Goal: Task Accomplishment & Management: Manage account settings

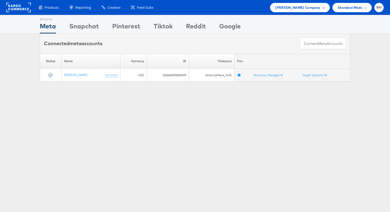
click at [292, 10] on span "Steve Madden Company" at bounding box center [297, 8] width 45 height 6
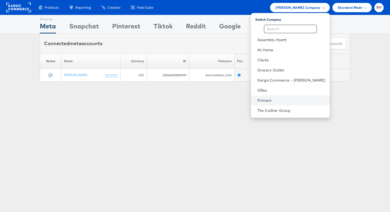
click at [274, 101] on link "Primark" at bounding box center [291, 100] width 68 height 5
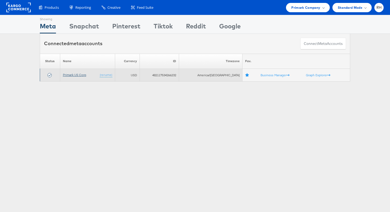
click at [69, 73] on link "Primark US Corp" at bounding box center [74, 75] width 23 height 4
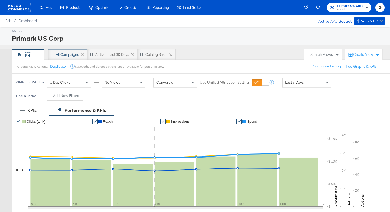
click at [60, 52] on div "All Campaigns" at bounding box center [67, 54] width 23 height 5
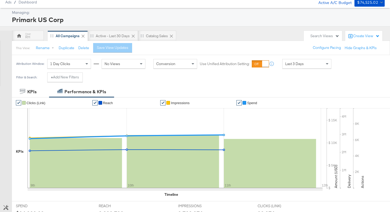
scroll to position [40, 0]
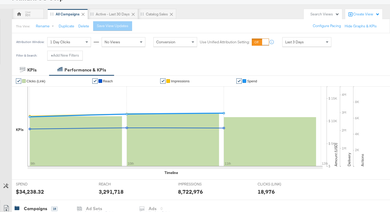
click at [295, 42] on span "Last 3 Days" at bounding box center [294, 41] width 19 height 5
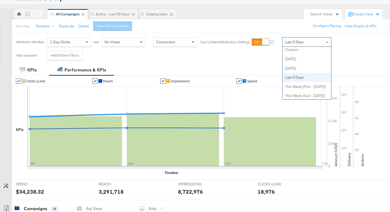
scroll to position [0, 0]
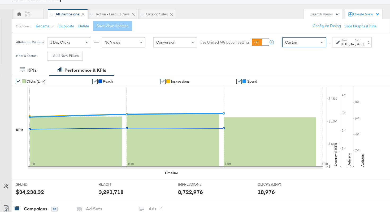
click at [341, 46] on div "Aug 12th 2025" at bounding box center [345, 44] width 9 height 4
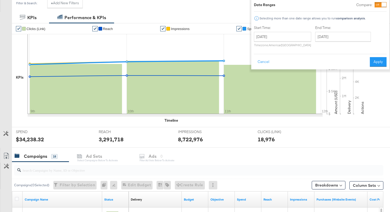
scroll to position [122, 0]
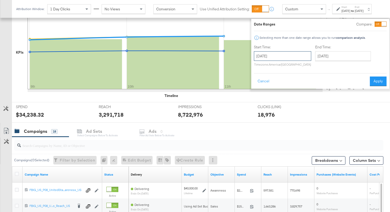
click at [266, 58] on input "August 12th 2025" at bounding box center [282, 56] width 57 height 10
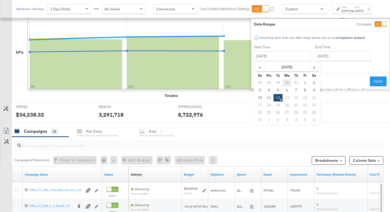
click at [282, 82] on td "30" at bounding box center [286, 82] width 9 height 7
type input "July 30th 2025"
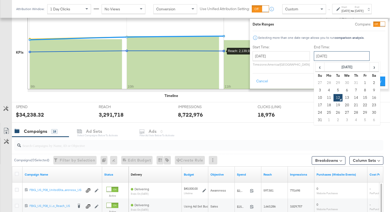
click at [322, 56] on input "August 12th 2025" at bounding box center [342, 56] width 56 height 10
click at [315, 97] on td "10" at bounding box center [319, 97] width 9 height 7
type input "August 10th 2025"
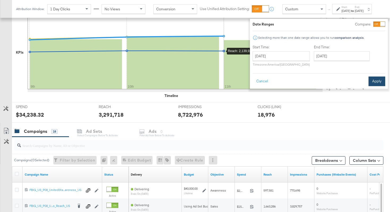
click at [368, 81] on button "Apply" at bounding box center [376, 81] width 17 height 10
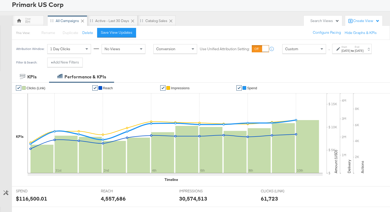
scroll to position [30, 0]
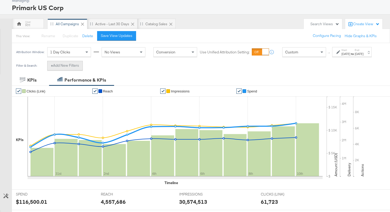
click at [65, 70] on button "+ Add New Filters" at bounding box center [65, 66] width 36 height 10
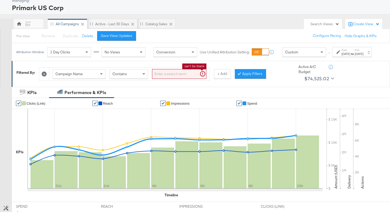
click at [158, 78] on input "search" at bounding box center [179, 74] width 54 height 10
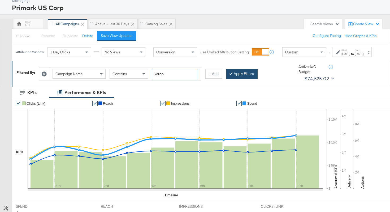
type input "kargo"
click at [231, 76] on div at bounding box center [232, 73] width 4 height 5
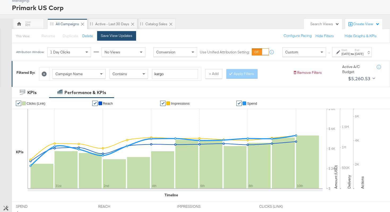
click at [113, 35] on div "Save View Updates" at bounding box center [117, 35] width 32 height 5
click at [42, 36] on button "Rename" at bounding box center [46, 36] width 28 height 10
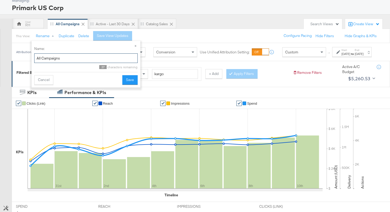
click at [54, 56] on input "All Campaigns" at bounding box center [85, 58] width 103 height 10
type input "Kargo Campaign"
click at [130, 80] on button "Save" at bounding box center [129, 80] width 15 height 10
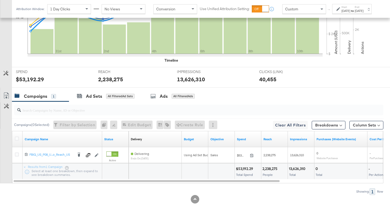
scroll to position [176, 0]
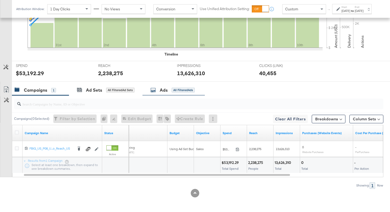
click at [177, 88] on div "All Filtered Ads" at bounding box center [183, 89] width 23 height 5
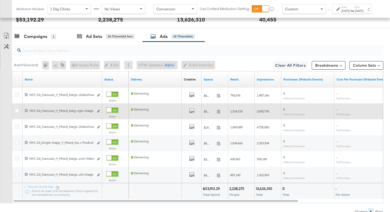
scroll to position [244, 0]
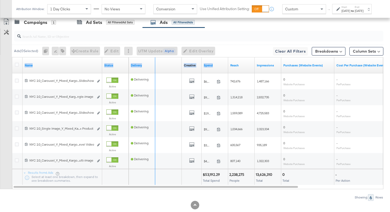
drag, startPoint x: 100, startPoint y: 66, endPoint x: 224, endPoint y: 70, distance: 123.8
click at [12, 57] on div "Name Status Delivery Creative Sorting Unavailable Spend Reach Impressions Purch…" at bounding box center [12, 57] width 0 height 0
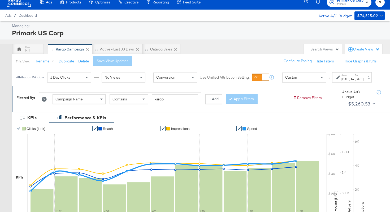
scroll to position [0, 0]
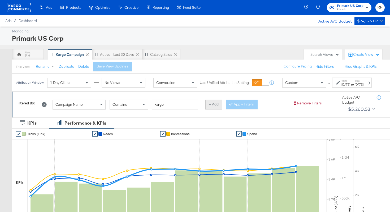
click at [206, 109] on button "+ Add" at bounding box center [213, 104] width 17 height 10
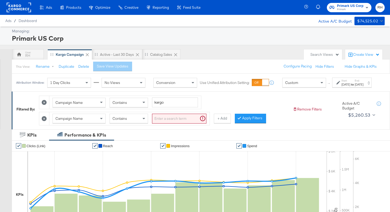
click at [75, 121] on span "Campaign Name" at bounding box center [68, 118] width 27 height 5
type input "ad (im"
click at [157, 122] on input "search" at bounding box center [179, 118] width 54 height 10
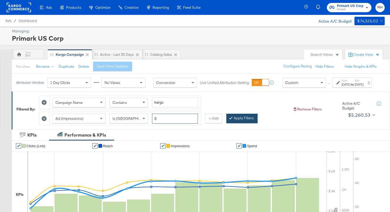
type input "0"
click at [234, 123] on button "Apply Filters" at bounding box center [241, 118] width 31 height 10
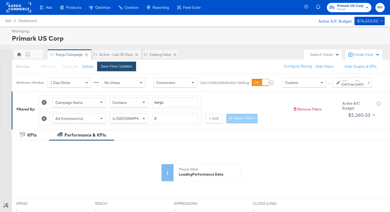
click at [101, 69] on button "Save View Updates" at bounding box center [116, 66] width 39 height 10
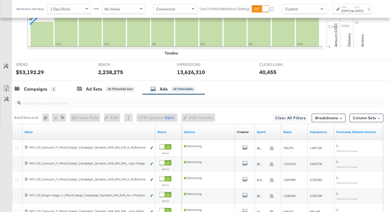
scroll to position [187, 0]
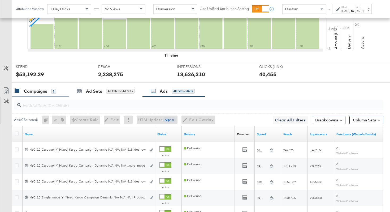
click at [42, 92] on div "Campaigns" at bounding box center [35, 91] width 23 height 6
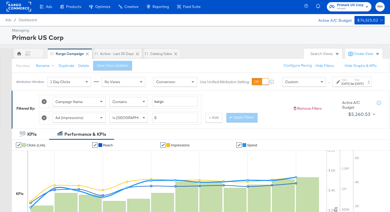
scroll to position [0, 0]
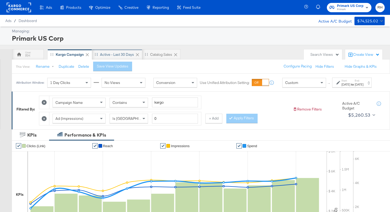
click at [113, 54] on div "Active - Last 30 Days" at bounding box center [117, 54] width 34 height 5
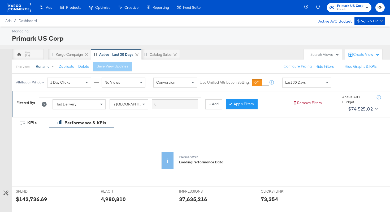
click at [41, 66] on button "Rename" at bounding box center [46, 67] width 28 height 10
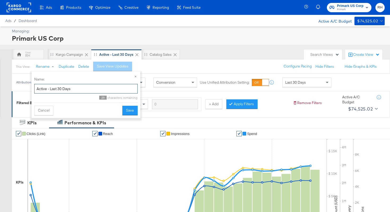
click at [71, 91] on input "Active - Last 30 Days" at bounding box center [85, 89] width 103 height 10
click at [201, 42] on div "Primark US Corp" at bounding box center [197, 38] width 371 height 9
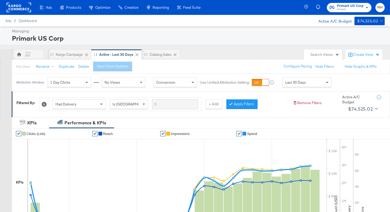
click at [137, 55] on icon at bounding box center [136, 54] width 3 height 3
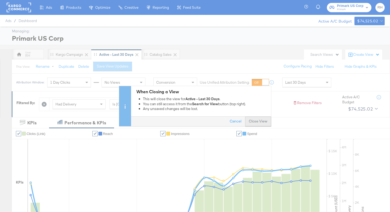
click at [262, 121] on button "Close View" at bounding box center [258, 121] width 26 height 10
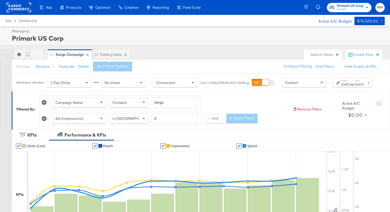
click at [127, 54] on icon at bounding box center [125, 54] width 5 height 5
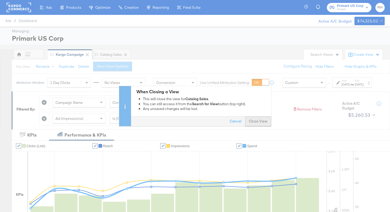
click at [257, 121] on button "Close View" at bounding box center [258, 121] width 26 height 10
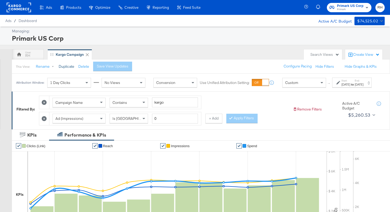
click at [71, 65] on button "Duplicate" at bounding box center [67, 66] width 16 height 5
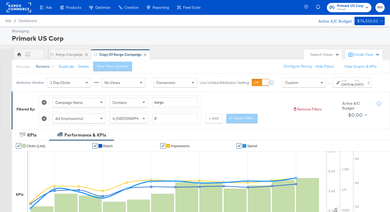
click at [45, 66] on button "Rename" at bounding box center [46, 67] width 28 height 10
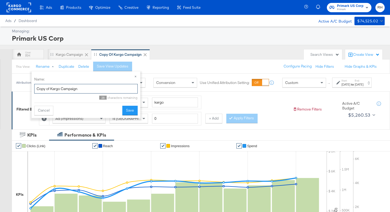
drag, startPoint x: 60, startPoint y: 89, endPoint x: 6, endPoint y: 89, distance: 54.1
click at [6, 89] on body "Ads Products Optimize Creative Reporting Feed Suite Primark US Corp Primark RH …" at bounding box center [195, 197] width 390 height 395
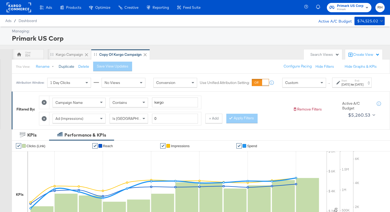
click at [64, 67] on button "Duplicate" at bounding box center [67, 66] width 16 height 5
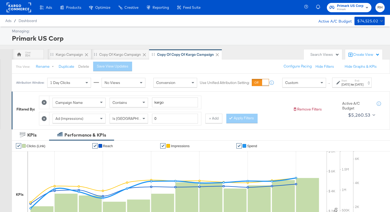
click at [79, 65] on button "Delete" at bounding box center [83, 66] width 11 height 5
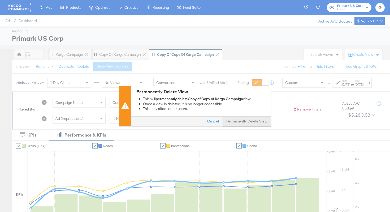
click at [239, 123] on button "Permanently Delete View" at bounding box center [246, 121] width 49 height 10
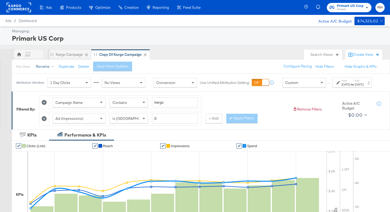
click at [47, 65] on button "Rename" at bounding box center [46, 67] width 28 height 10
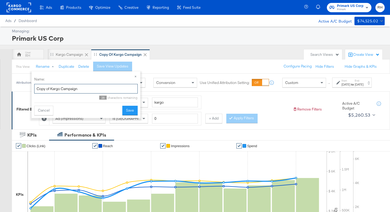
drag, startPoint x: 60, startPoint y: 87, endPoint x: 37, endPoint y: 86, distance: 22.8
click at [37, 86] on input "Copy of Kargo Campaign" at bounding box center [85, 89] width 103 height 10
type input "Primark Campaign"
click at [127, 112] on button "Save" at bounding box center [129, 111] width 15 height 10
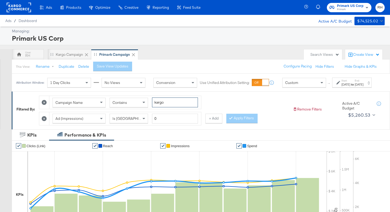
click at [166, 107] on input "kargo" at bounding box center [175, 102] width 46 height 10
type input "k"
type input "bau"
click at [236, 123] on button "Apply Filters" at bounding box center [241, 118] width 31 height 10
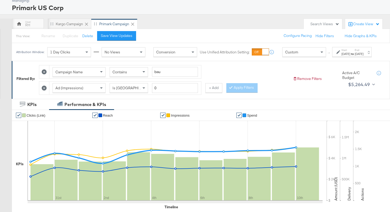
scroll to position [24, 0]
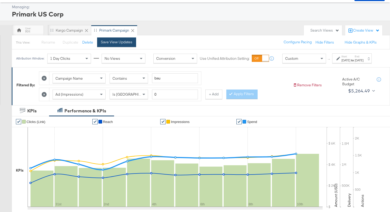
click at [107, 43] on div "Save View Updates" at bounding box center [117, 41] width 32 height 5
click at [72, 30] on div "Kargo Campaign" at bounding box center [69, 30] width 27 height 5
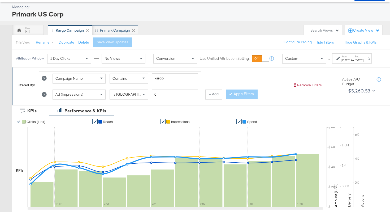
click at [111, 32] on div "Primark Campaign" at bounding box center [115, 30] width 30 height 5
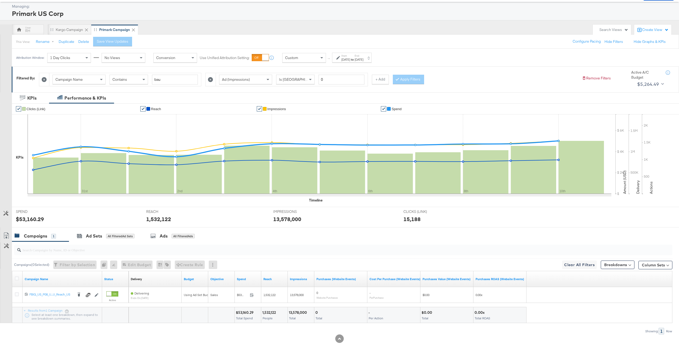
scroll to position [33, 0]
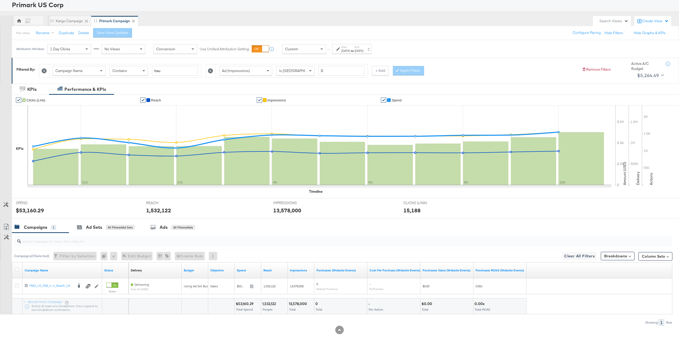
click at [77, 21] on div "Kargo Campaign" at bounding box center [69, 21] width 27 height 5
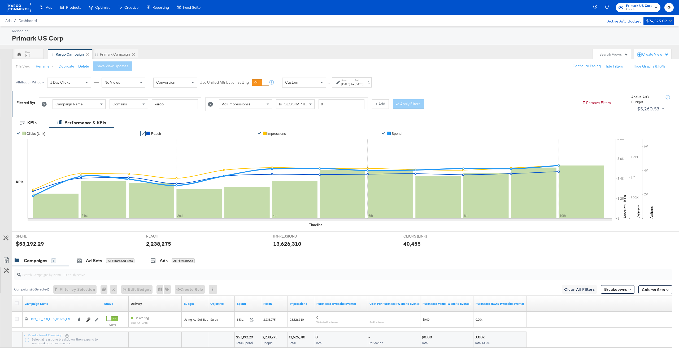
click at [389, 56] on div "Search Views" at bounding box center [613, 54] width 29 height 5
click at [389, 41] on div "Primark US Corp" at bounding box center [342, 38] width 660 height 9
click at [61, 66] on button "Duplicate" at bounding box center [67, 66] width 16 height 5
click at [47, 66] on button "Rename" at bounding box center [46, 67] width 28 height 10
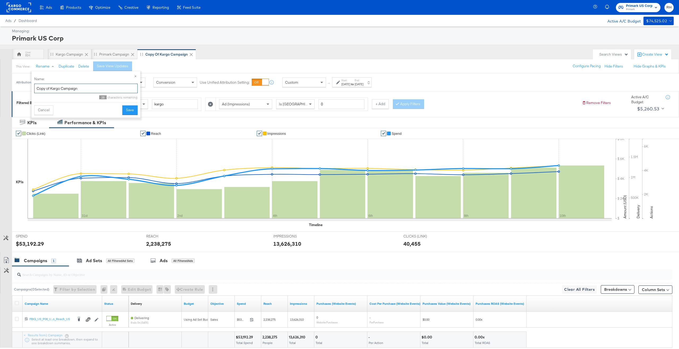
click at [64, 89] on input "Copy of Kargo Campaign" at bounding box center [85, 89] width 103 height 10
type input "All Campaigns"
click at [124, 109] on button "Save" at bounding box center [129, 111] width 15 height 10
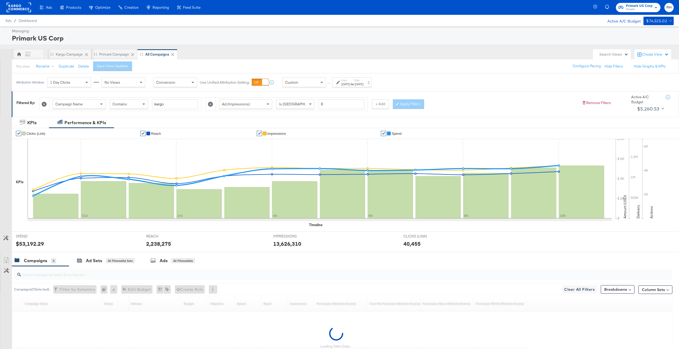
click at [45, 103] on icon at bounding box center [44, 104] width 5 height 5
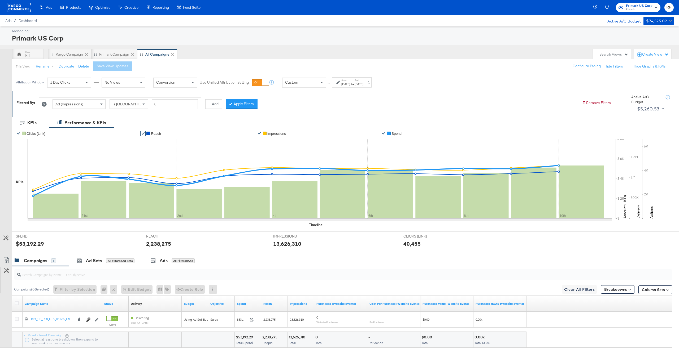
click at [45, 103] on icon at bounding box center [44, 104] width 5 height 5
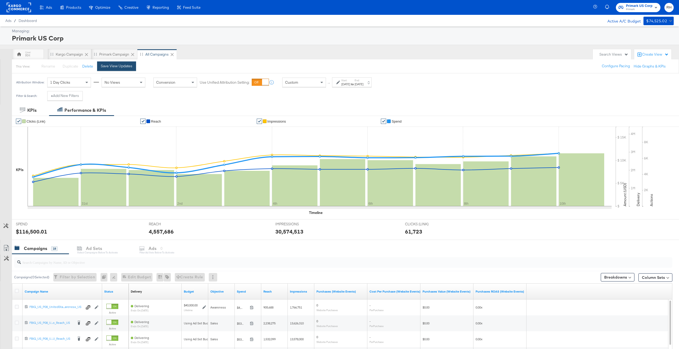
click at [119, 68] on div "Save View Updates" at bounding box center [117, 66] width 32 height 5
click at [173, 54] on icon at bounding box center [172, 54] width 5 height 5
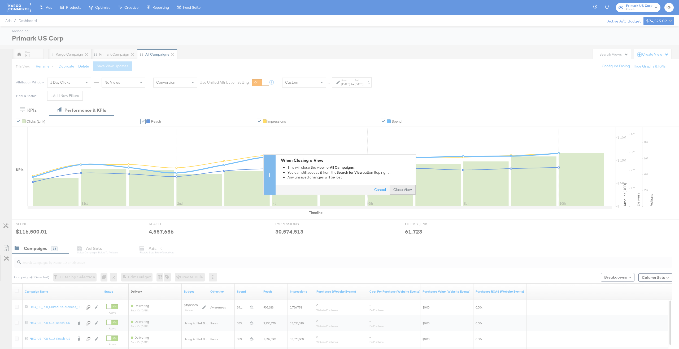
click at [389, 191] on button "Close View" at bounding box center [402, 190] width 26 height 10
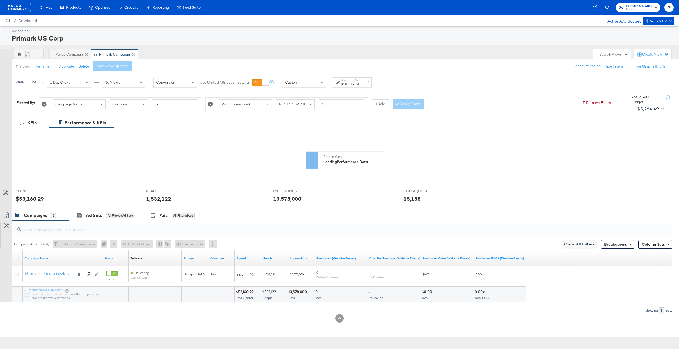
click at [389, 54] on div "Search Views" at bounding box center [613, 54] width 29 height 5
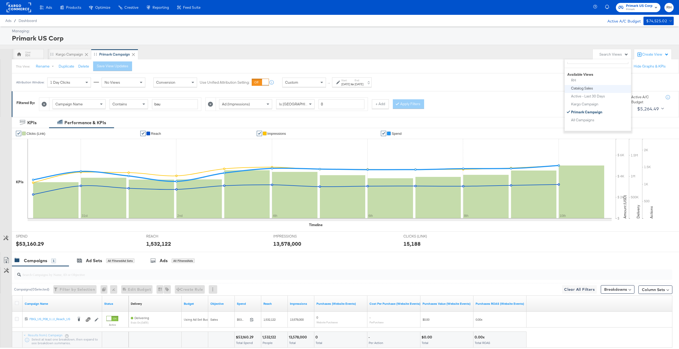
scroll to position [19, 0]
drag, startPoint x: 581, startPoint y: 120, endPoint x: 581, endPoint y: 102, distance: 18.0
click at [389, 102] on ul "RH Catalog Sales Active - Last 30 Days Kargo Campaign Primark Campaign All Camp…" at bounding box center [597, 100] width 66 height 48
click at [389, 103] on div "Kargo Campaign" at bounding box center [584, 103] width 27 height 4
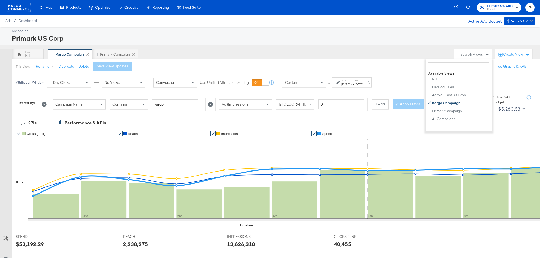
click at [23, 7] on rect at bounding box center [19, 8] width 24 height 10
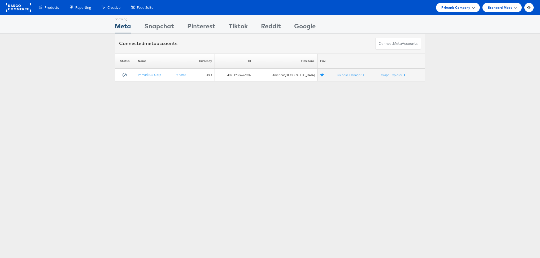
click at [466, 8] on span "Primark Company" at bounding box center [455, 8] width 29 height 6
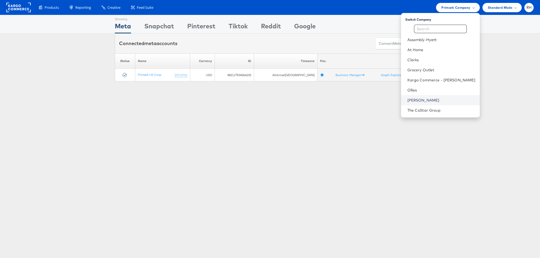
click at [436, 102] on link "[PERSON_NAME]" at bounding box center [441, 100] width 68 height 5
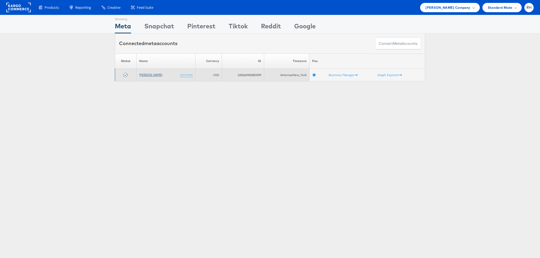
click at [142, 74] on link "[PERSON_NAME]" at bounding box center [150, 75] width 23 height 4
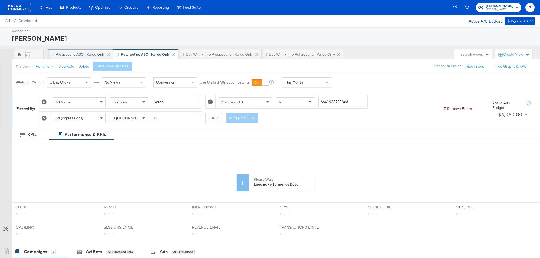
click at [83, 53] on div "Prospecting ASC - Kargo only" at bounding box center [80, 54] width 49 height 5
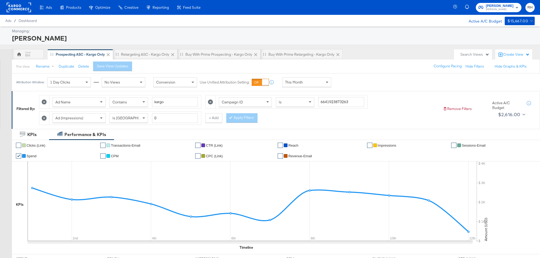
scroll to position [1, 0]
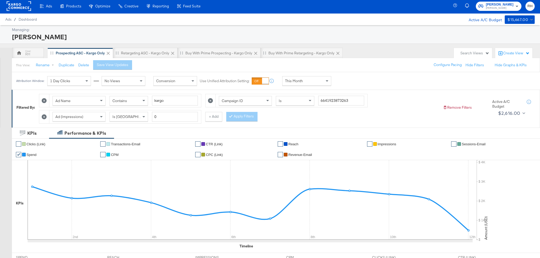
click at [45, 118] on icon at bounding box center [44, 116] width 5 height 5
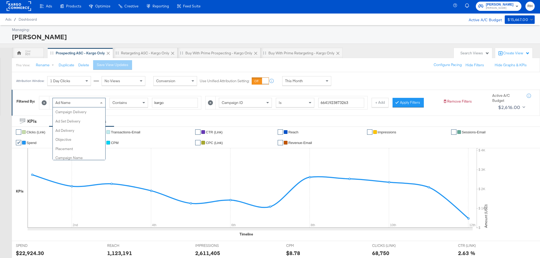
click at [69, 102] on span "Ad Name" at bounding box center [62, 102] width 15 height 5
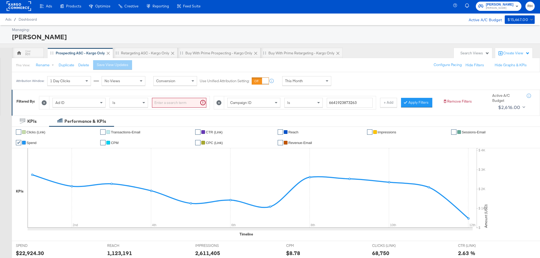
click at [218, 102] on icon at bounding box center [218, 102] width 5 height 5
click at [176, 105] on input "search" at bounding box center [179, 103] width 54 height 10
paste input "752518704783644"
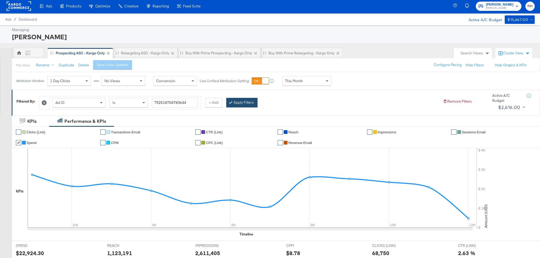
click at [247, 105] on button "Apply Filters" at bounding box center [241, 103] width 31 height 10
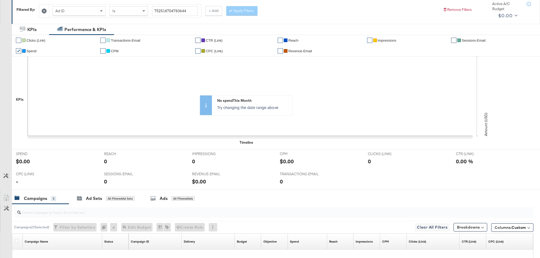
scroll to position [65, 0]
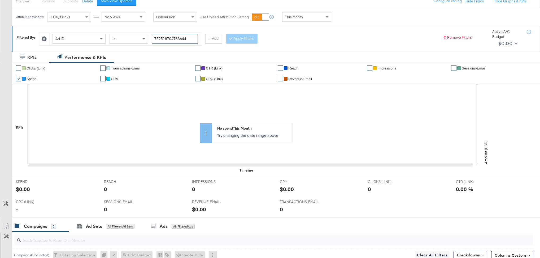
click at [187, 38] on input "752518704783644" at bounding box center [175, 39] width 46 height 10
click at [244, 37] on div "Apply Filters" at bounding box center [241, 39] width 31 height 10
click at [183, 38] on input "752518704783644" at bounding box center [175, 39] width 46 height 10
paste input "6840170877663"
click at [226, 39] on button "Apply Filters" at bounding box center [241, 39] width 31 height 10
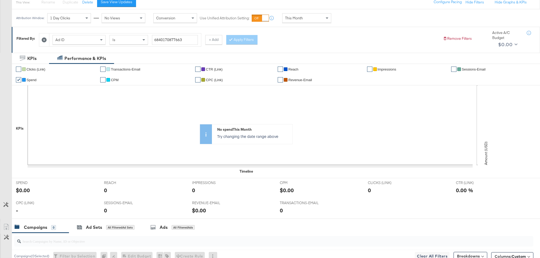
scroll to position [19, 0]
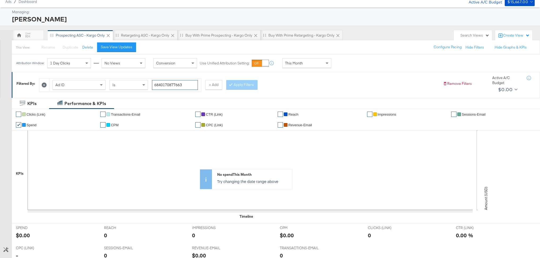
click at [173, 84] on input "6840170877663" at bounding box center [175, 85] width 46 height 10
paste input "8"
click at [236, 82] on button "Apply Filters" at bounding box center [241, 85] width 31 height 10
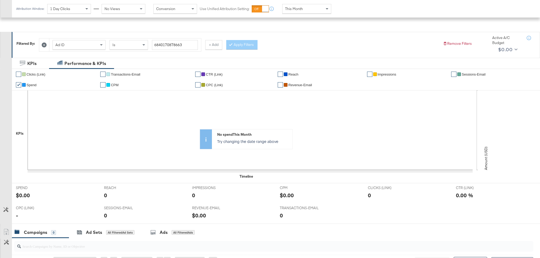
scroll to position [0, 0]
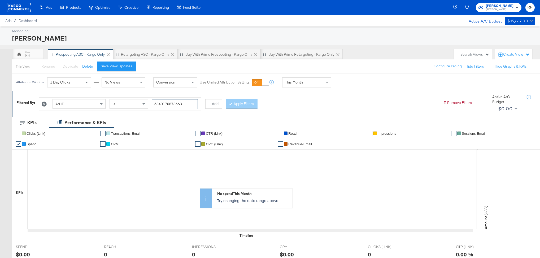
click at [166, 101] on input "6840170878663" at bounding box center [175, 104] width 46 height 10
paste input "94"
click at [242, 102] on button "Apply Filters" at bounding box center [241, 104] width 31 height 10
click at [173, 105] on input "6840170879463" at bounding box center [175, 104] width 46 height 10
paste input "2"
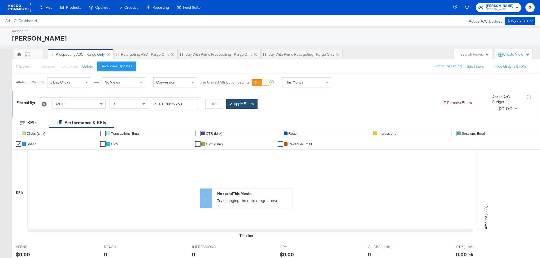
click at [230, 104] on icon at bounding box center [231, 103] width 2 height 3
click at [164, 104] on input "6840170879263" at bounding box center [175, 104] width 46 height 10
paste input "0"
type input "6840170879063"
click at [235, 105] on button "Apply Filters" at bounding box center [241, 104] width 31 height 10
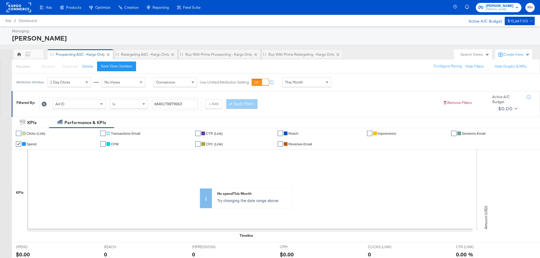
click at [42, 102] on icon at bounding box center [44, 104] width 5 height 5
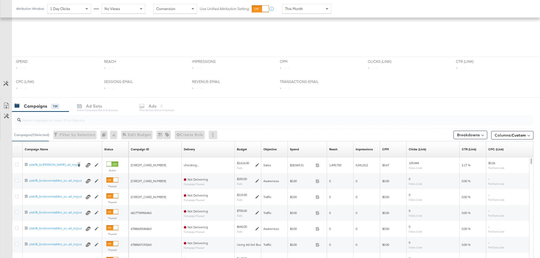
scroll to position [174, 0]
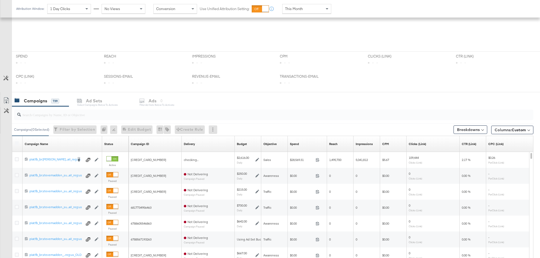
click at [194, 119] on div at bounding box center [273, 114] width 519 height 11
paste input "plat:fb_br:stevemadden_subchan:paidsocial-asc_temp:evergreen-prospecting-3_obj:…"
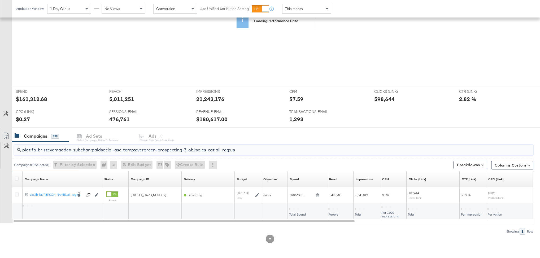
scroll to position [143, 0]
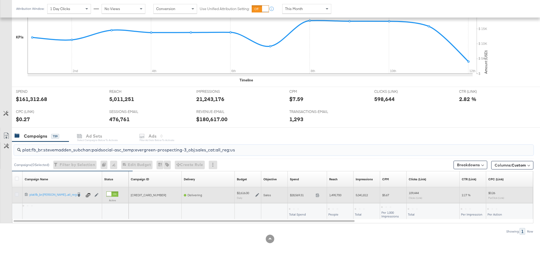
type input "plat:fb_br:stevemadden_subchan:paidsocial-asc_temp:evergreen-prospecting-3_obj:…"
click at [16, 195] on icon at bounding box center [17, 194] width 4 height 4
click at [0, 0] on input "checkbox" at bounding box center [0, 0] width 0 height 0
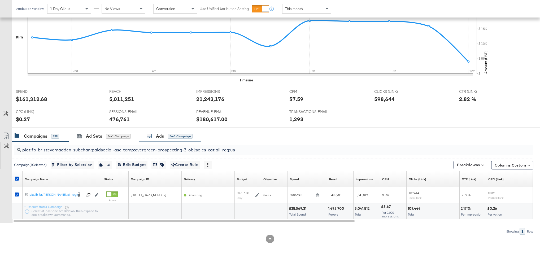
click at [171, 138] on div "for 1 Campaign" at bounding box center [180, 136] width 25 height 5
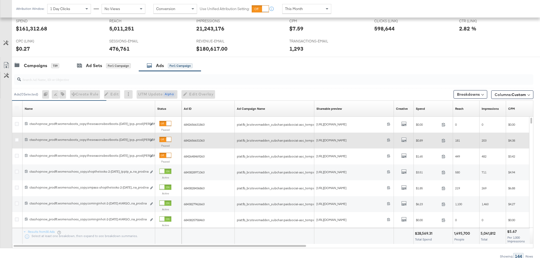
scroll to position [221, 0]
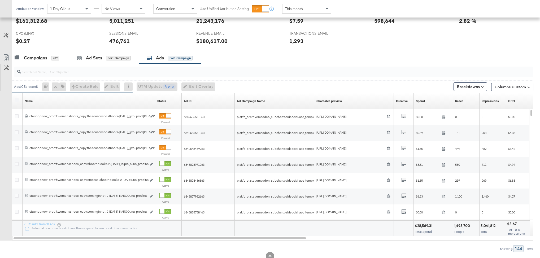
click at [173, 101] on div "Status Sorting Unavailable" at bounding box center [168, 101] width 27 height 8
click at [171, 100] on link "Status" at bounding box center [168, 101] width 22 height 4
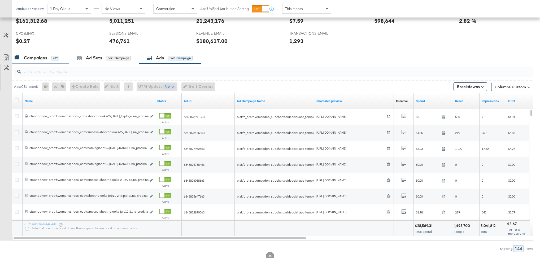
click at [45, 55] on div "Campaigns" at bounding box center [35, 58] width 23 height 6
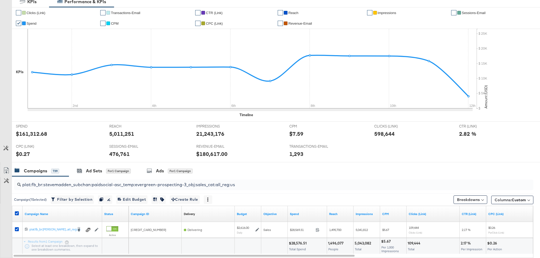
scroll to position [0, 0]
